Goal: Information Seeking & Learning: Learn about a topic

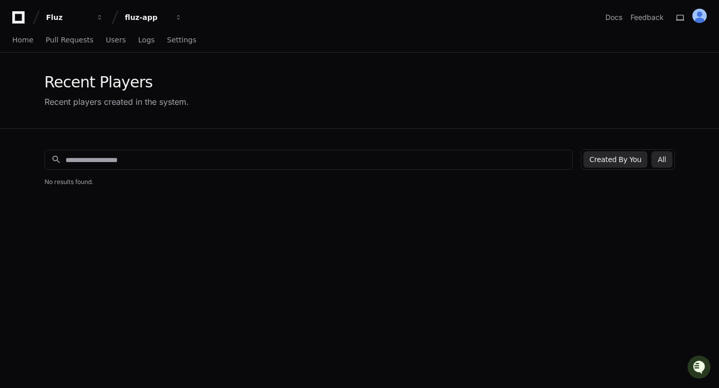
click at [665, 161] on button "All" at bounding box center [661, 159] width 20 height 16
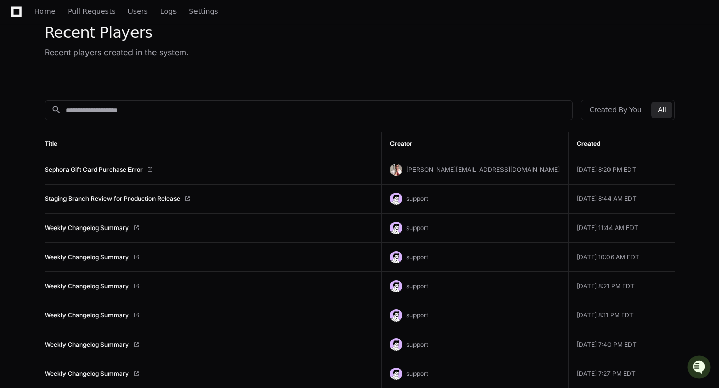
scroll to position [53, 0]
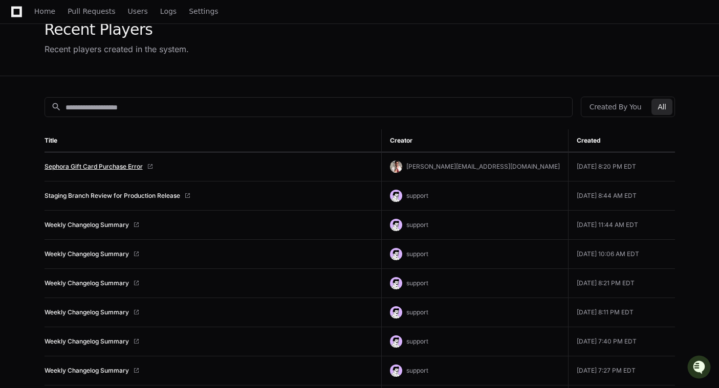
click at [121, 168] on link "Sephora Gift Card Purchase Error" at bounding box center [93, 167] width 98 height 8
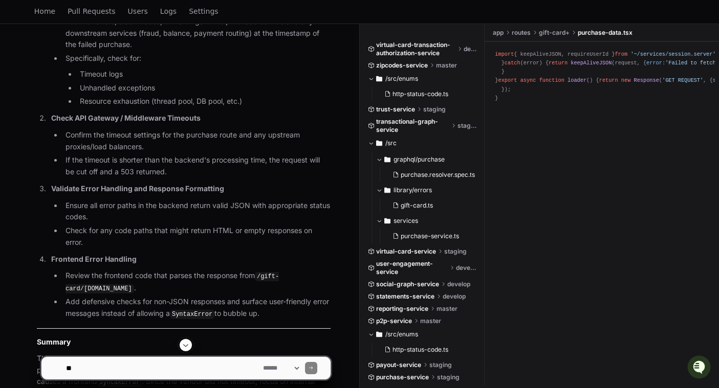
scroll to position [2728, 0]
